Goal: Complete application form

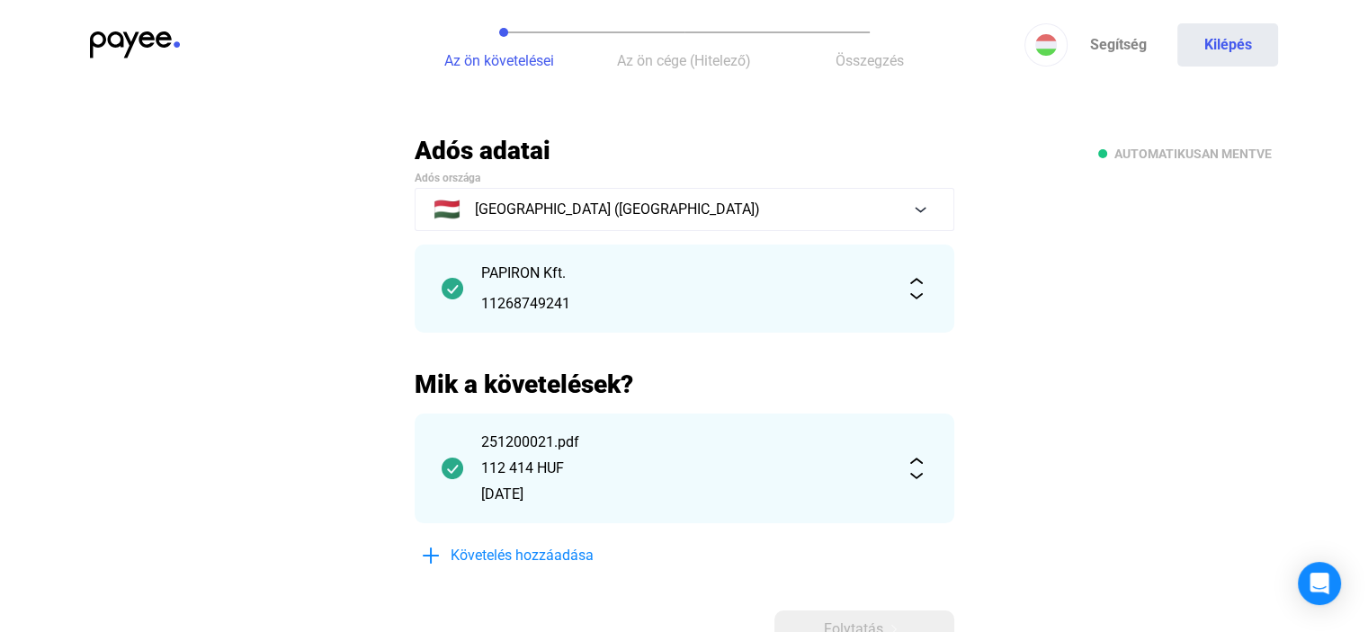
click at [1102, 440] on main "Automatikusan mentve Adós adatai Adós országa 🇭🇺 [GEOGRAPHIC_DATA] ([GEOGRAPHIC…" at bounding box center [684, 414] width 1368 height 559
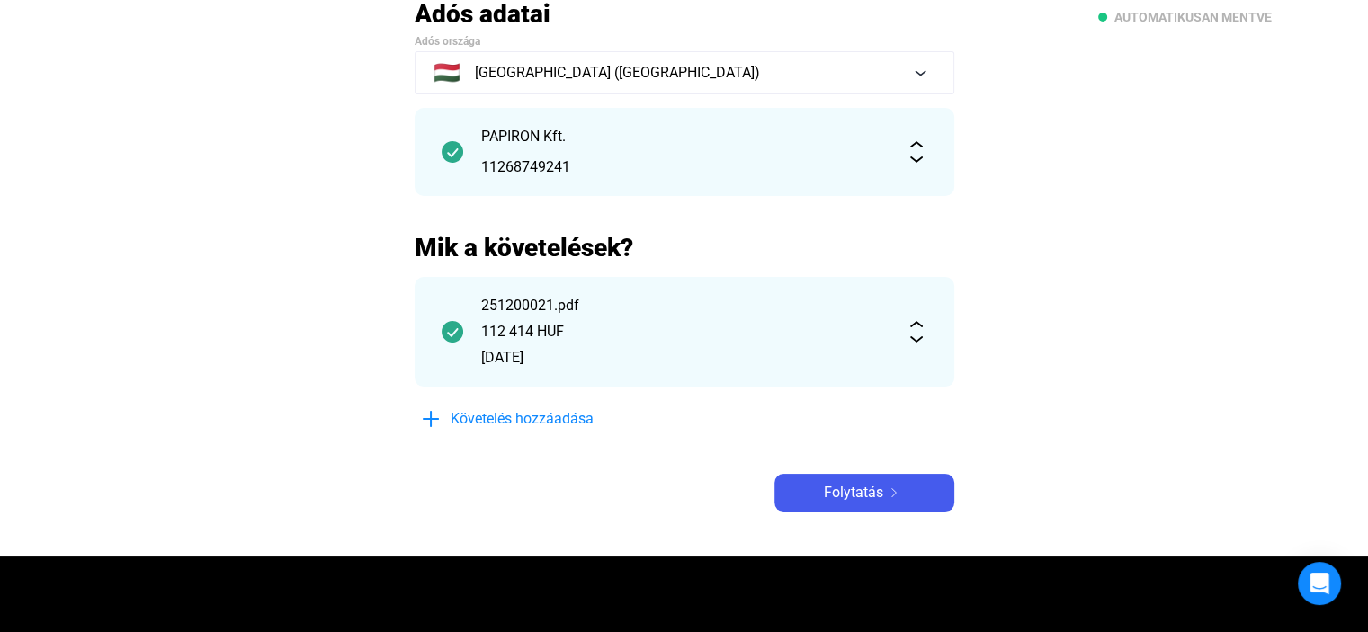
scroll to position [144, 0]
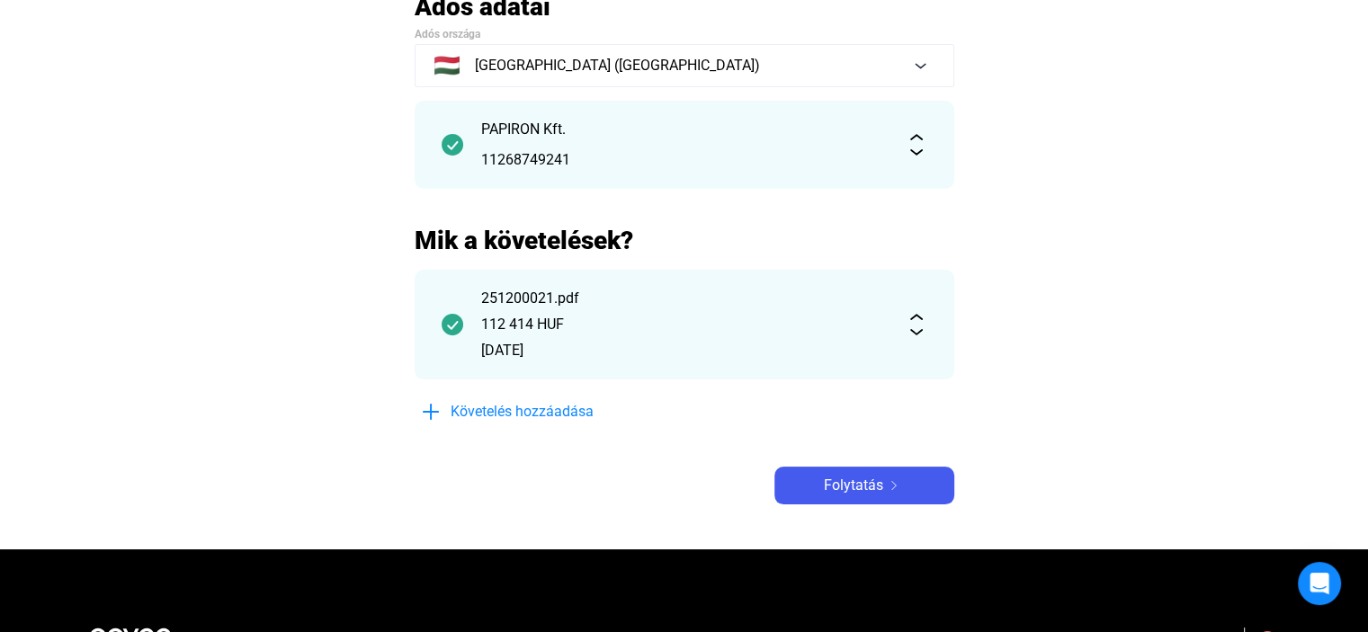
click at [824, 462] on div "Adós adatai Adós országa 🇭🇺 [GEOGRAPHIC_DATA] ([GEOGRAPHIC_DATA]) PAPIRON Kft. …" at bounding box center [685, 248] width 540 height 514
click at [821, 476] on div "Folytatás" at bounding box center [864, 486] width 169 height 22
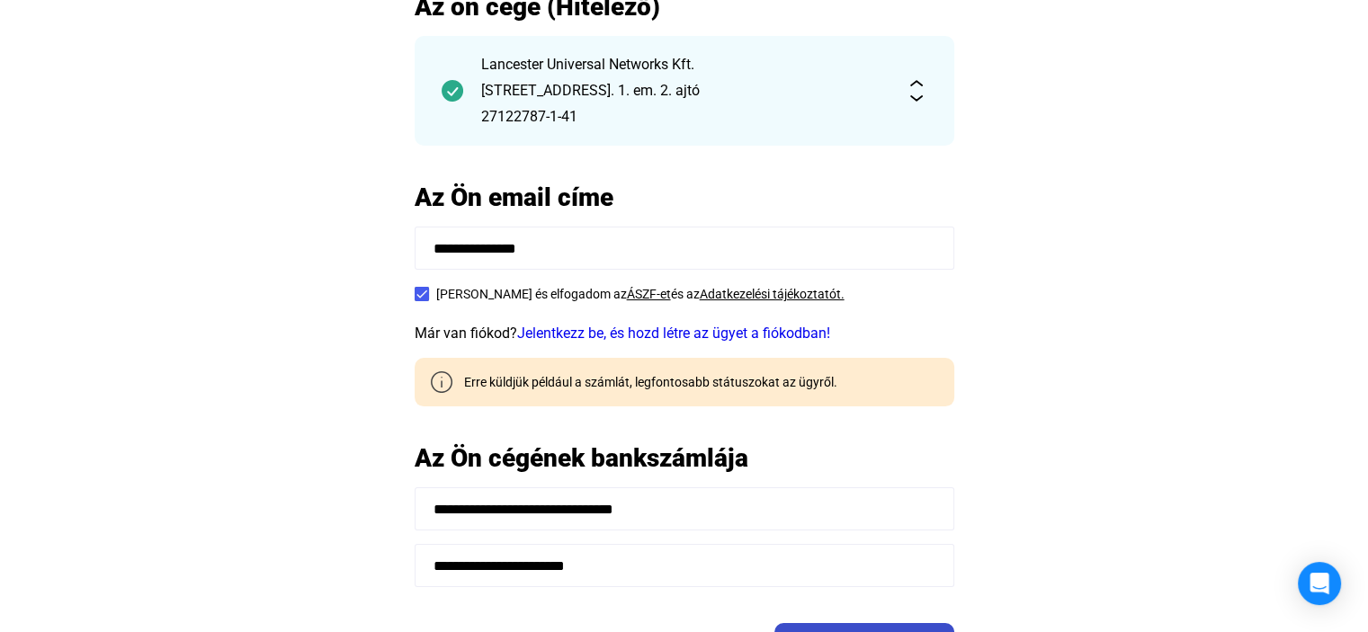
click at [828, 624] on button "Folytatás" at bounding box center [865, 642] width 180 height 38
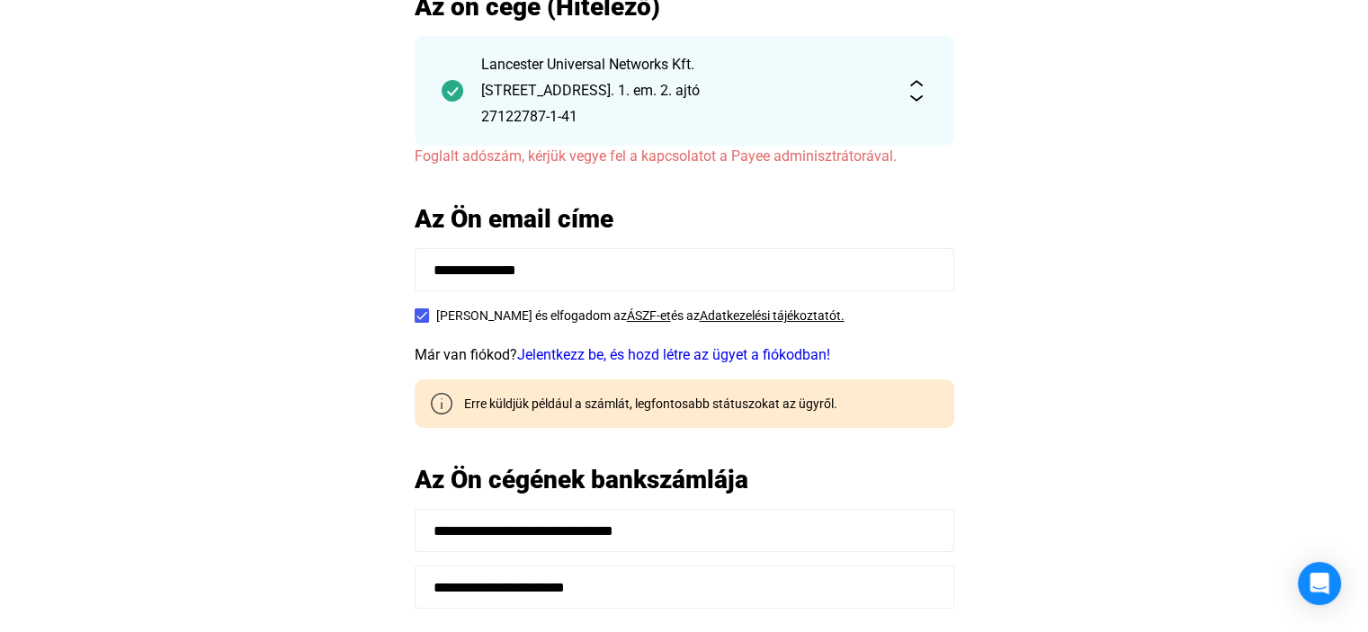
click at [919, 61] on div "Lancester Universal Networks Kft. [STREET_ADDRESS]. 1. em. 2. ajtó 27122787-1-41" at bounding box center [685, 91] width 540 height 110
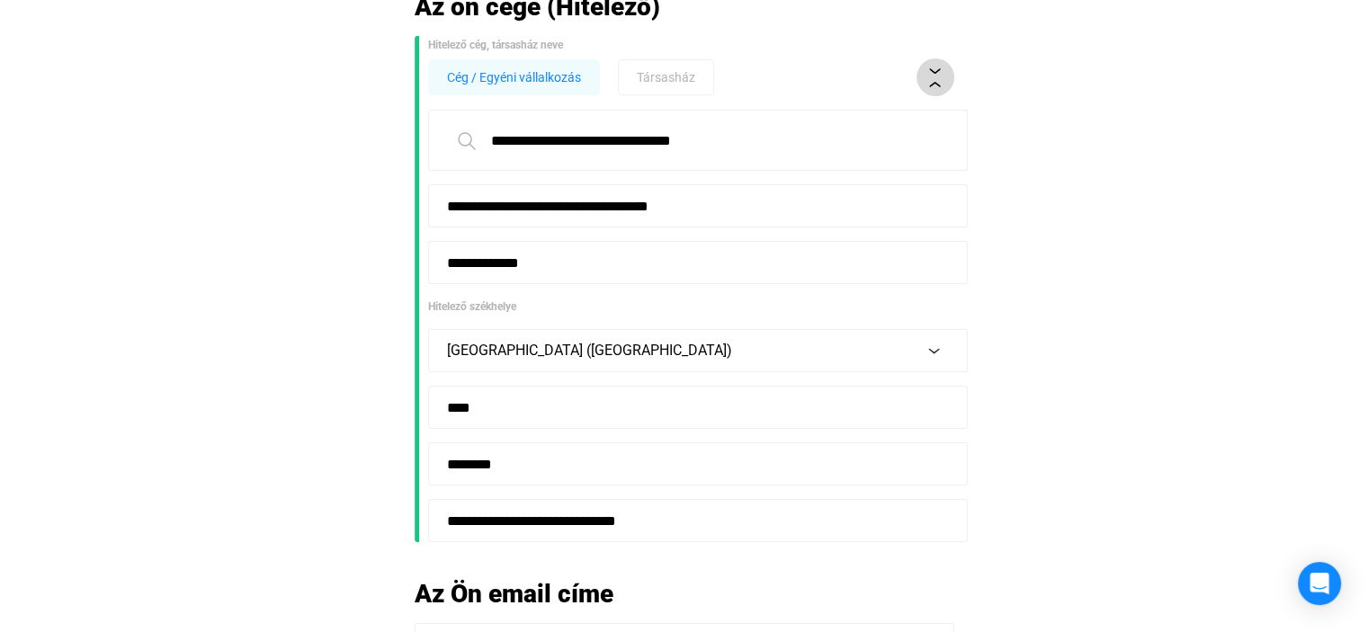
click at [948, 82] on button at bounding box center [936, 77] width 38 height 38
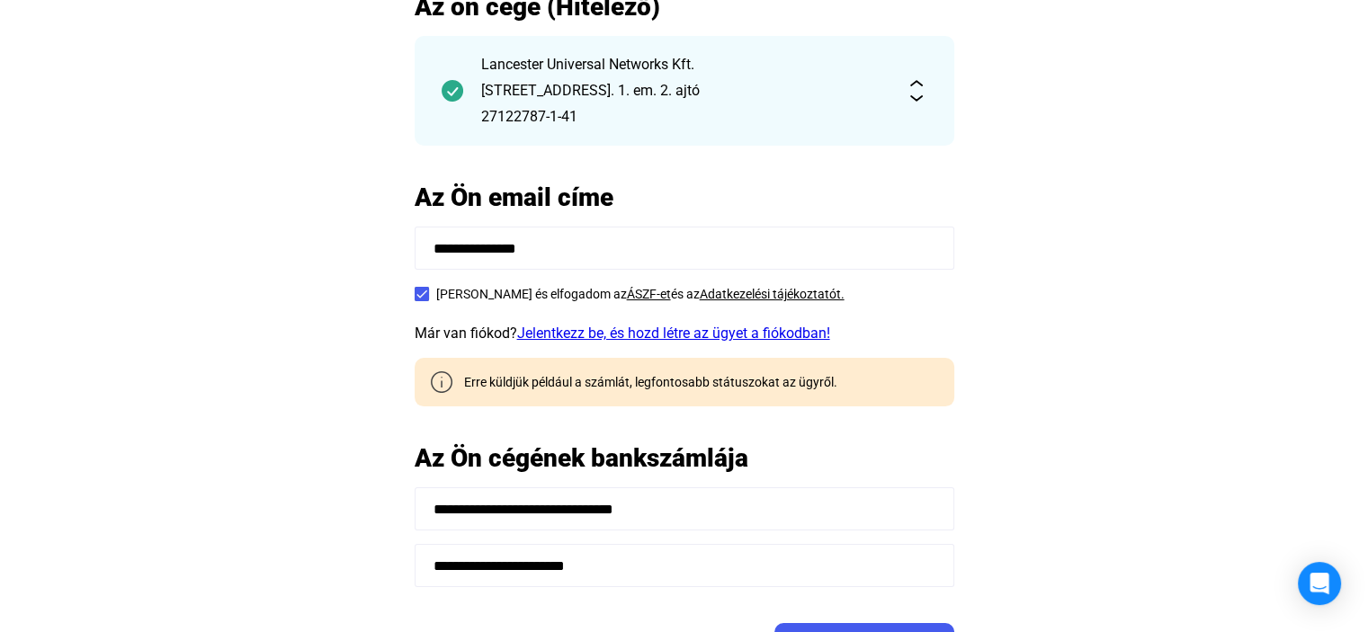
click at [814, 331] on link "Jelentkezz be, és hozd létre az ügyet a fiókodban!" at bounding box center [673, 333] width 313 height 17
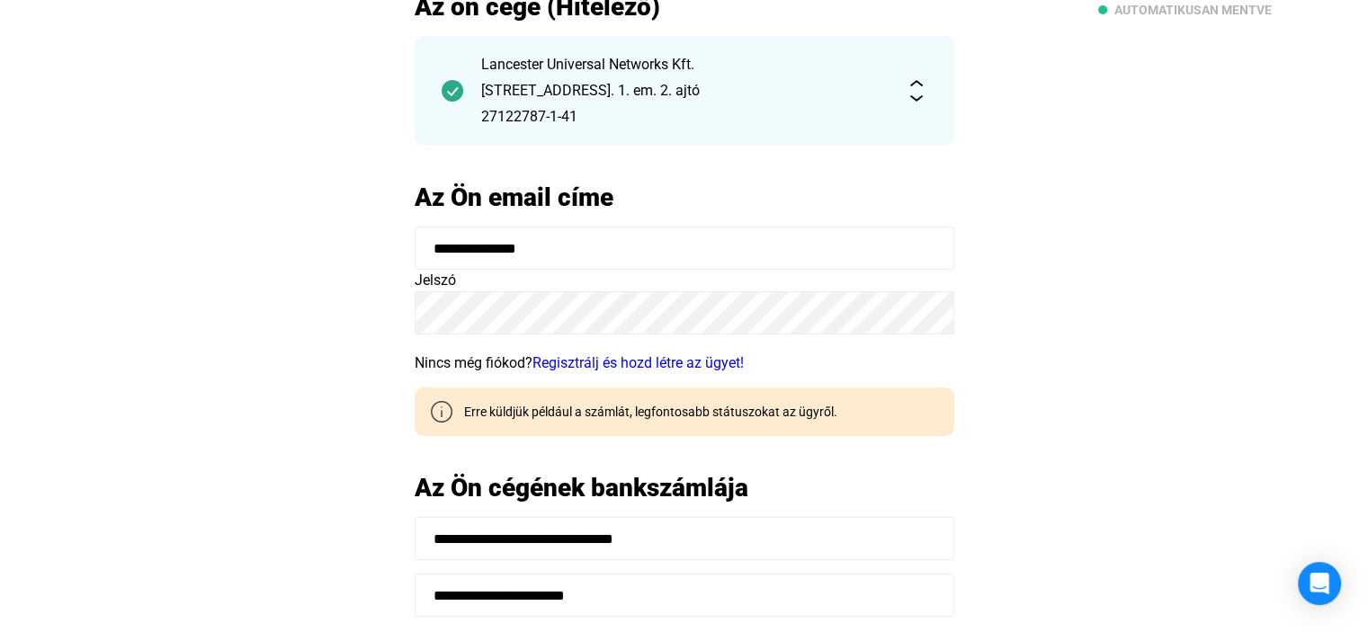
click at [1228, 375] on main "**********" at bounding box center [684, 363] width 1368 height 745
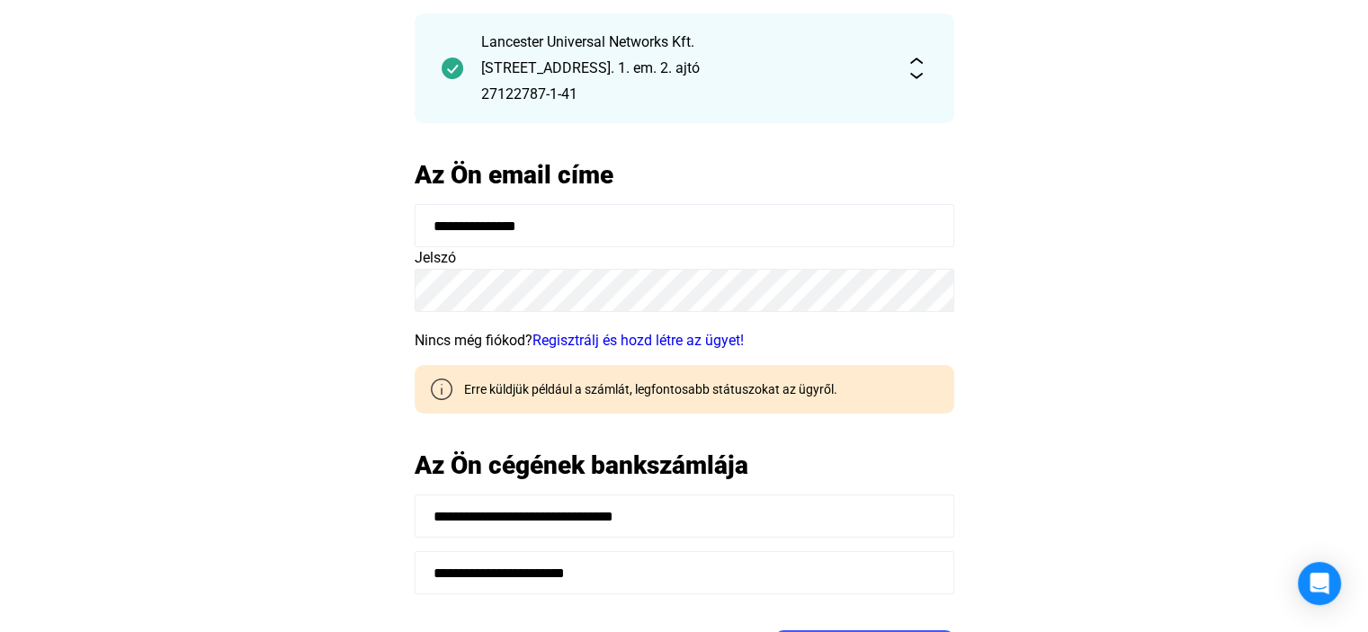
scroll to position [180, 0]
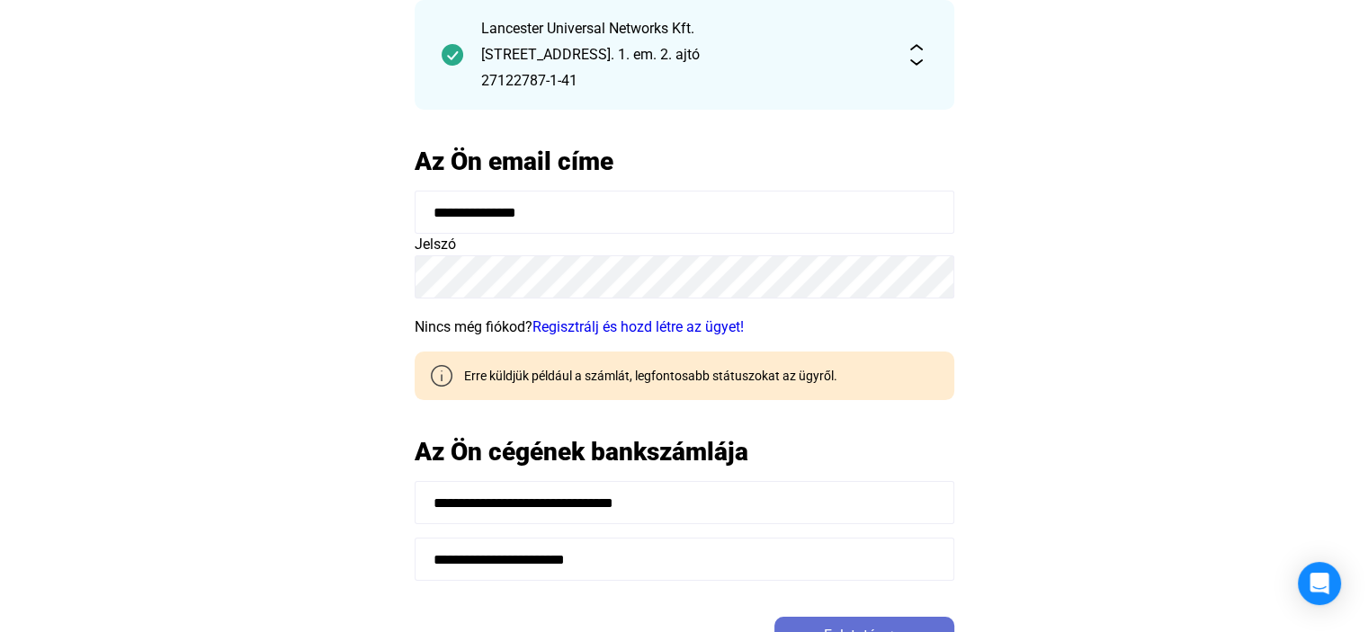
click at [901, 619] on button "Folytatás" at bounding box center [865, 636] width 180 height 38
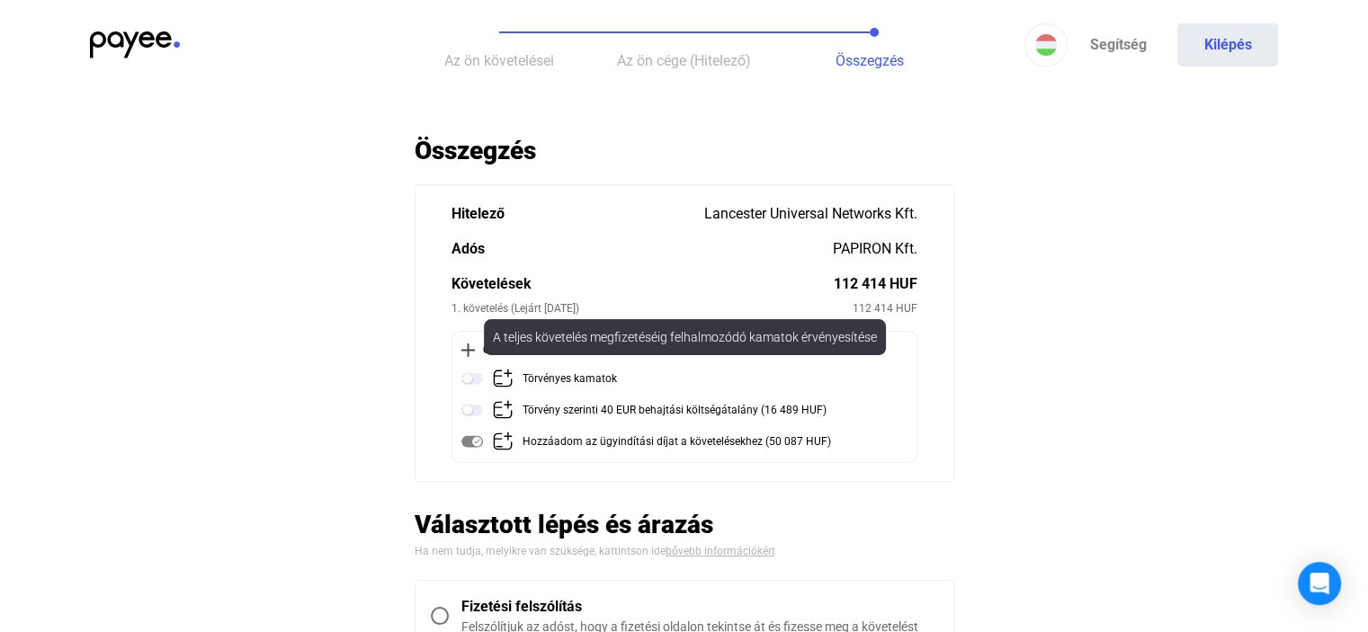
click at [464, 377] on img at bounding box center [473, 379] width 22 height 22
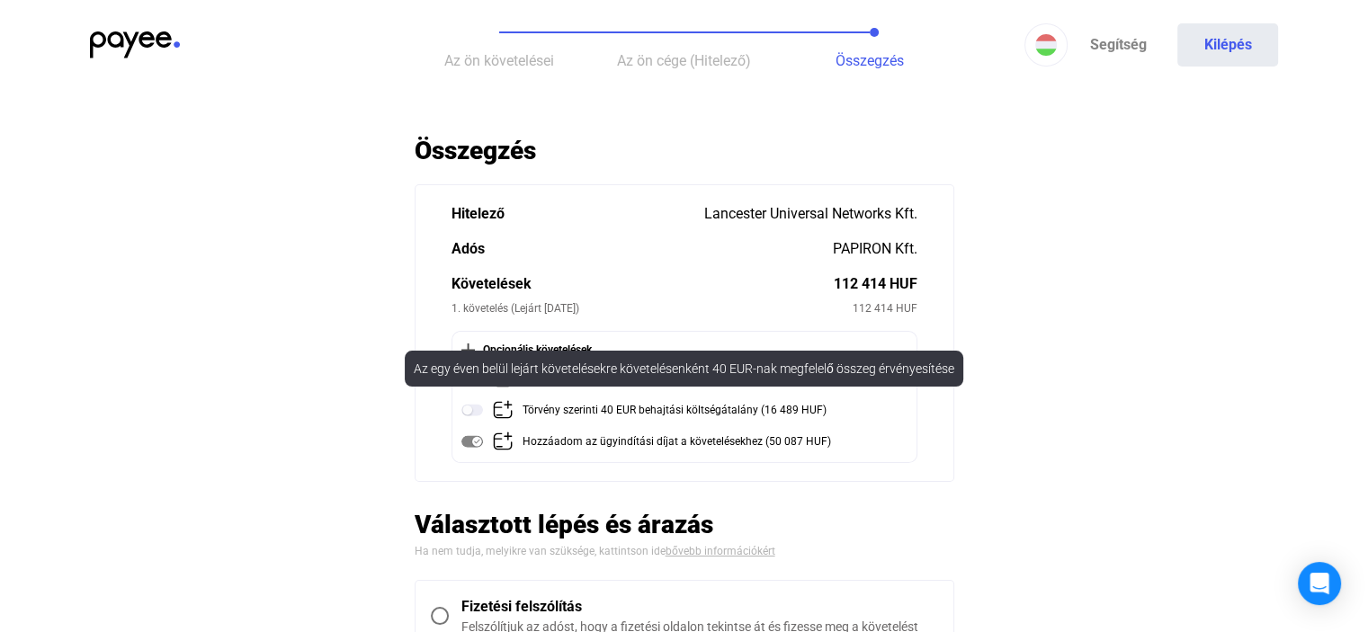
click at [473, 413] on img at bounding box center [473, 410] width 22 height 22
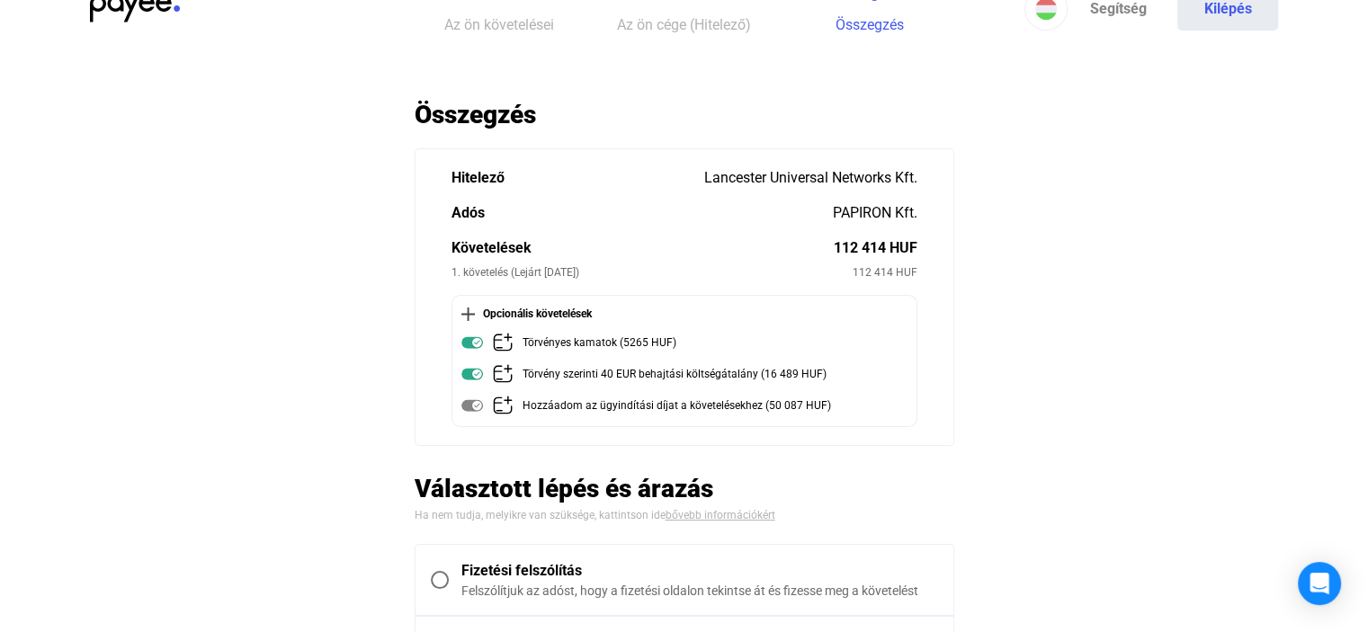
scroll to position [72, 0]
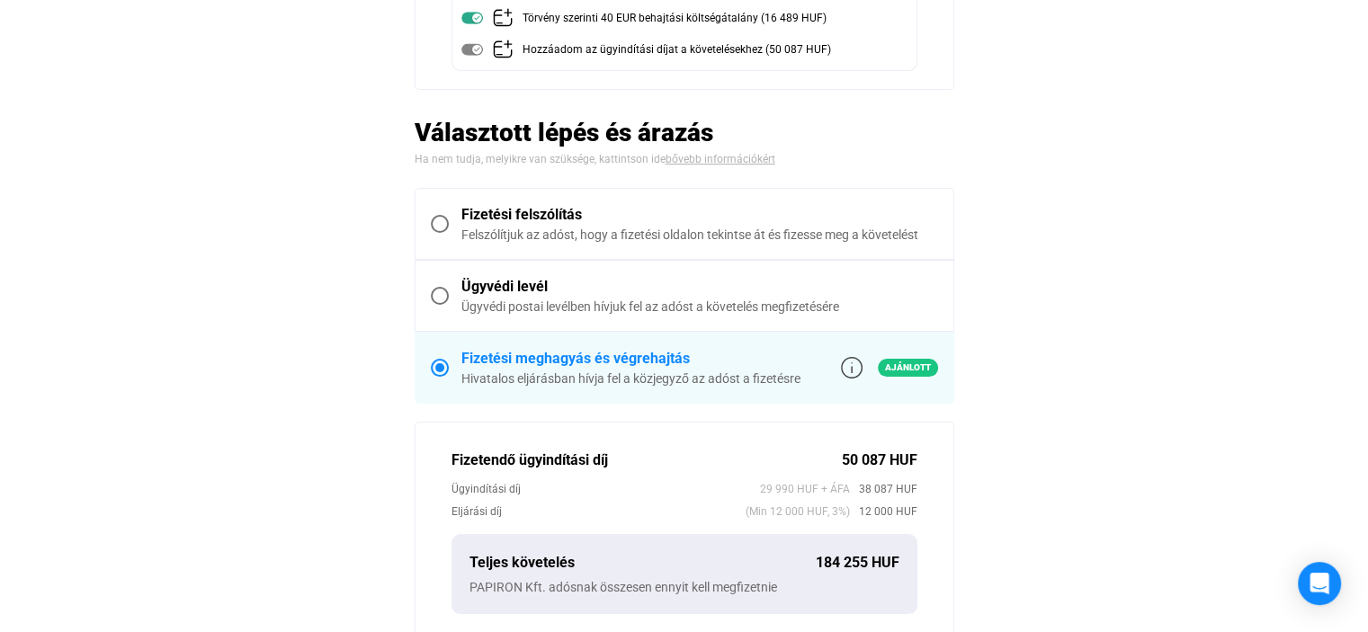
scroll to position [396, 0]
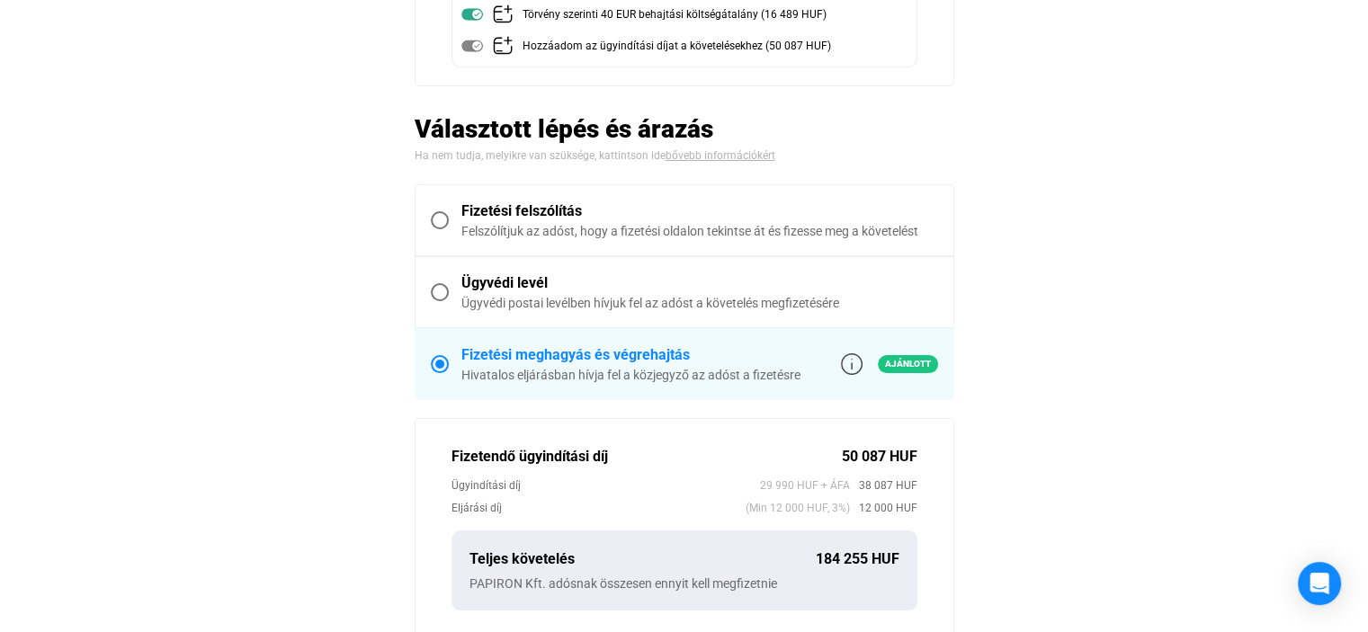
click at [1061, 390] on main "Automatikusan mentve Összegzés Hitelező Lancester Universal Networks Kft. Adós …" at bounding box center [684, 390] width 1368 height 1303
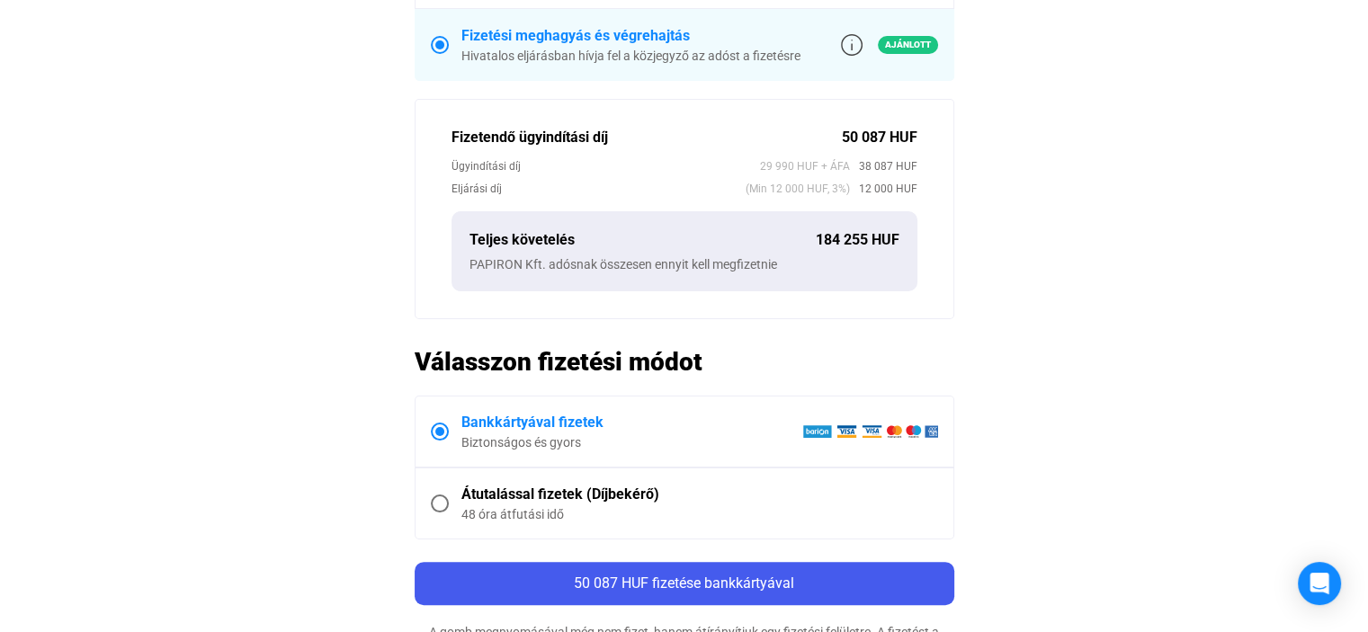
scroll to position [720, 0]
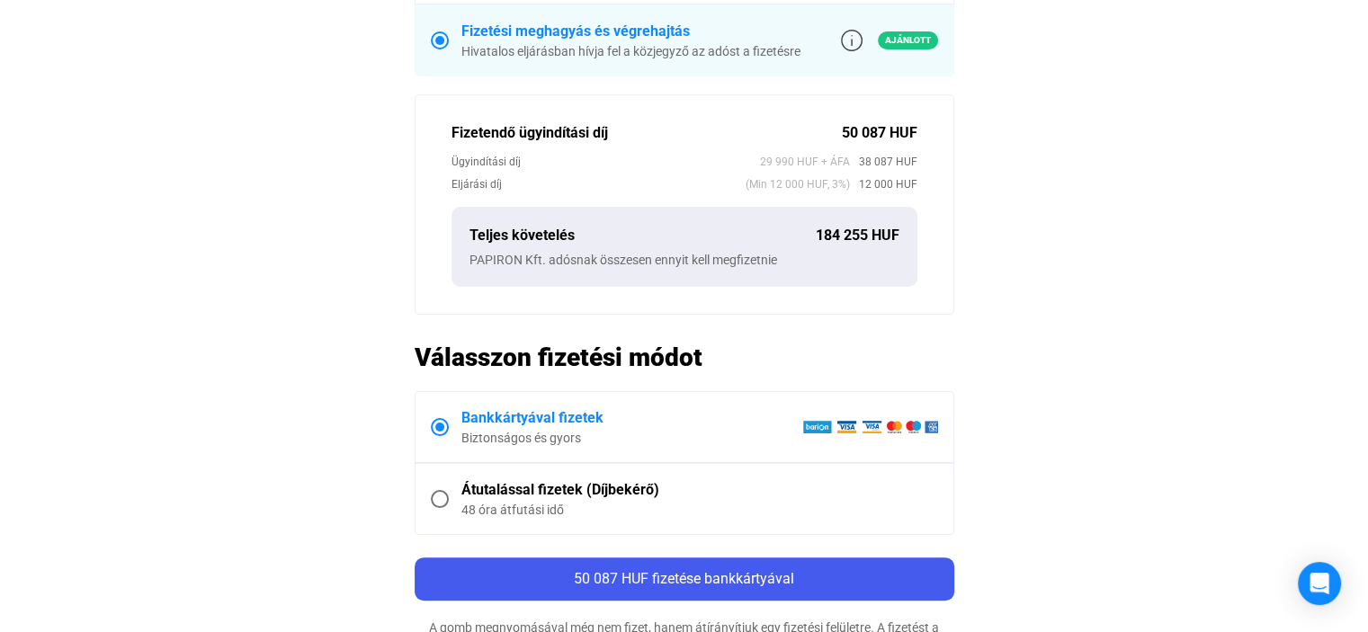
click at [1040, 351] on main "Automatikusan mentve Összegzés Hitelező Lancester Universal Networks Kft. Adós …" at bounding box center [684, 66] width 1368 height 1303
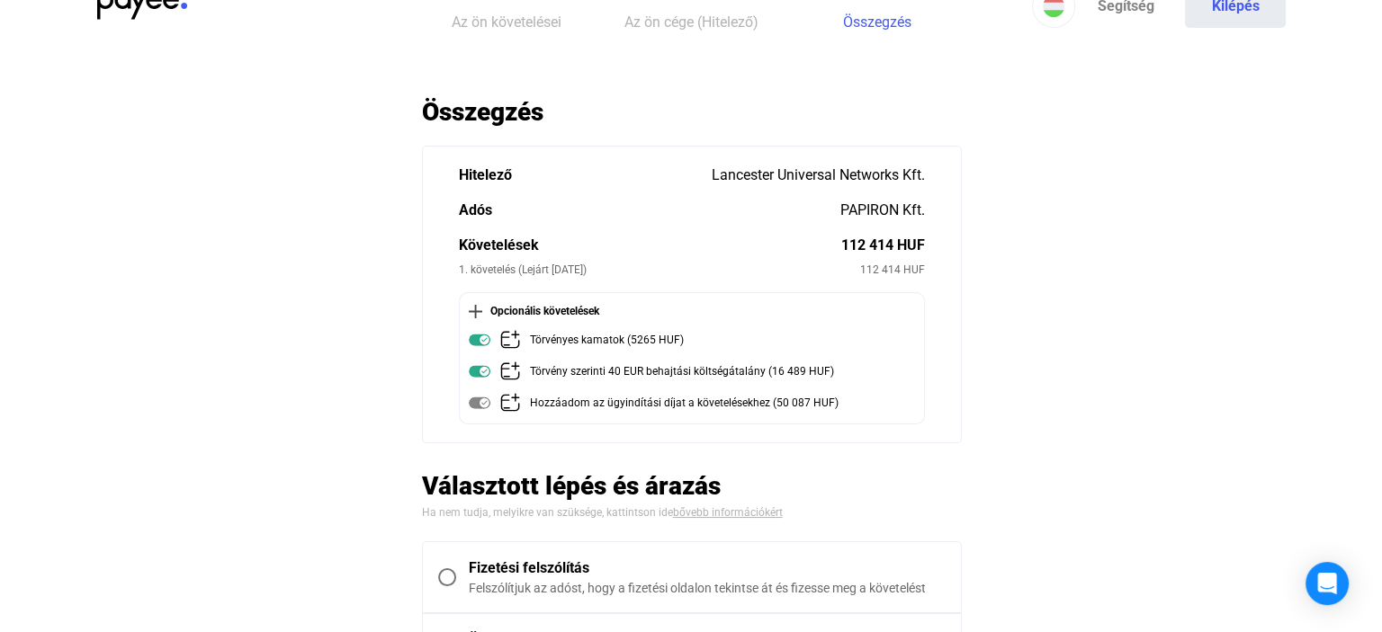
scroll to position [0, 0]
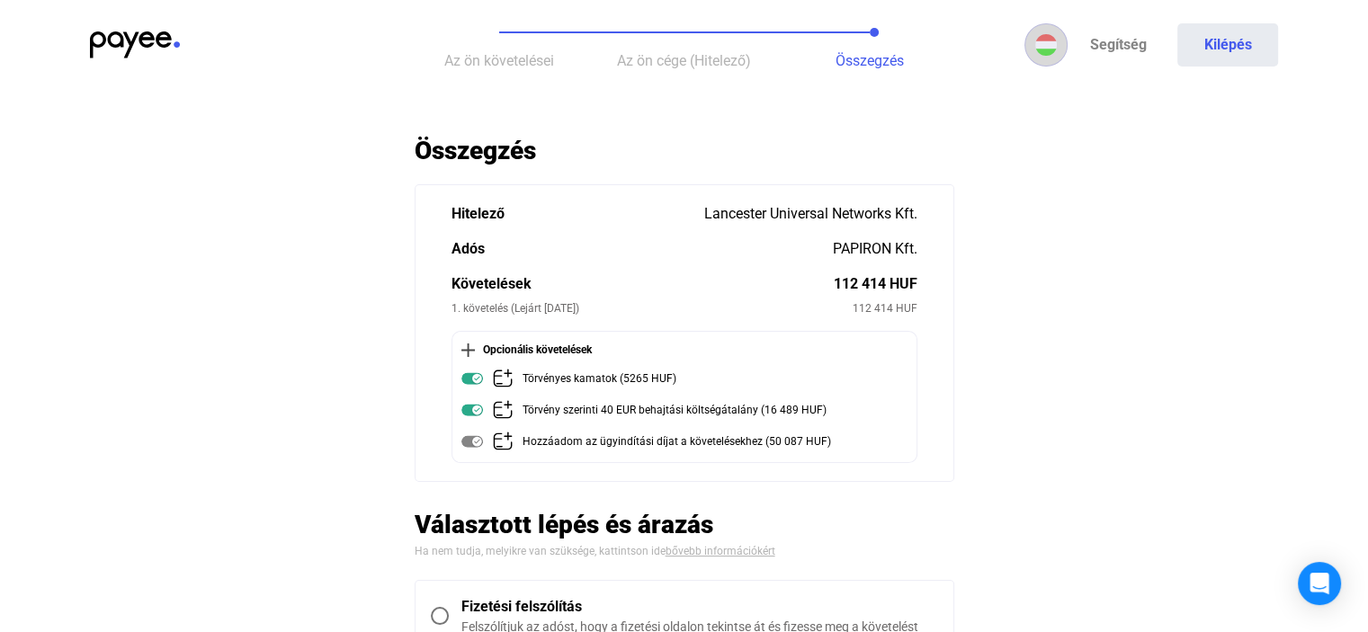
click at [1049, 51] on img at bounding box center [1047, 45] width 22 height 22
click at [115, 34] on div at bounding box center [684, 316] width 1368 height 632
click at [123, 41] on img at bounding box center [135, 44] width 90 height 27
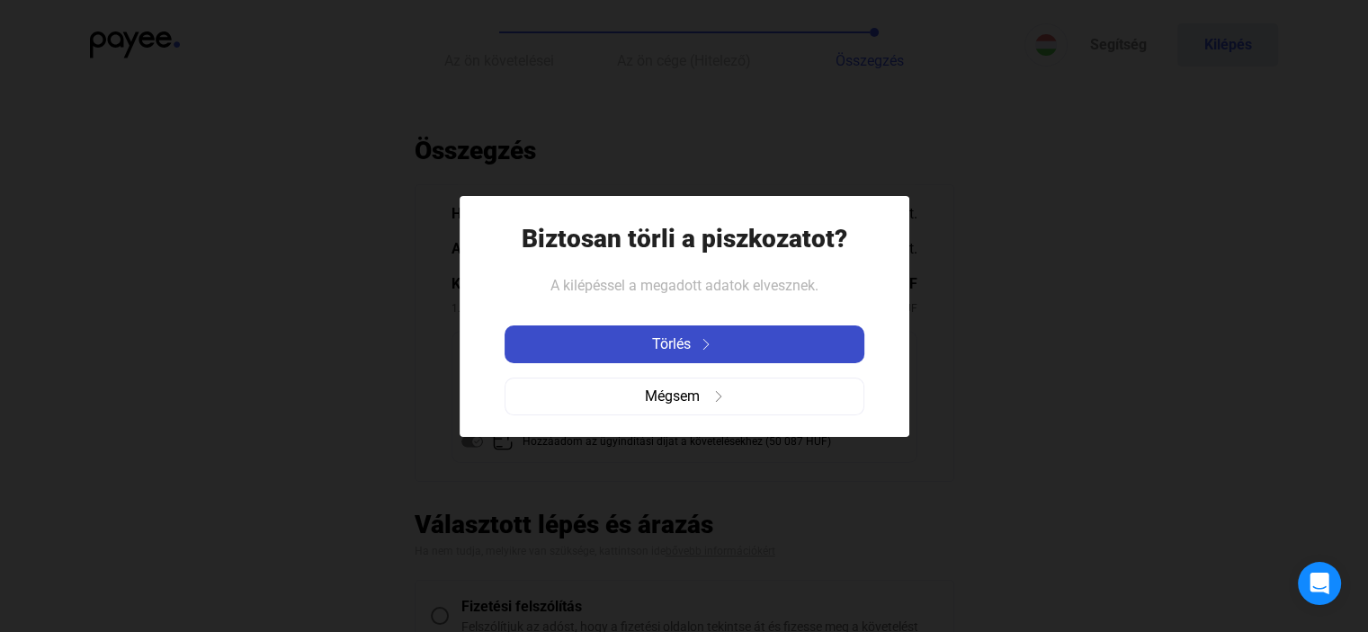
click at [652, 345] on span "Törlés" at bounding box center [671, 345] width 39 height 22
